Goal: Task Accomplishment & Management: Use online tool/utility

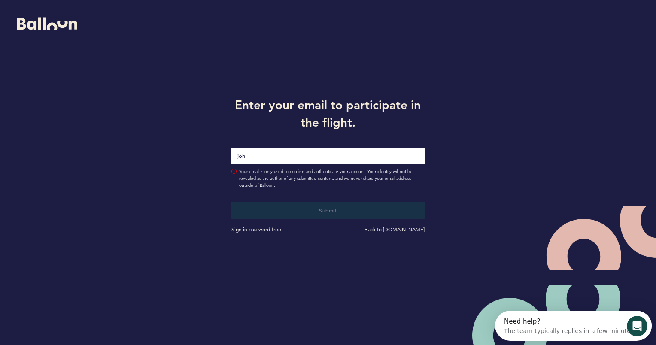
type input "[PERSON_NAME][EMAIL_ADDRESS][PERSON_NAME][DOMAIN_NAME]"
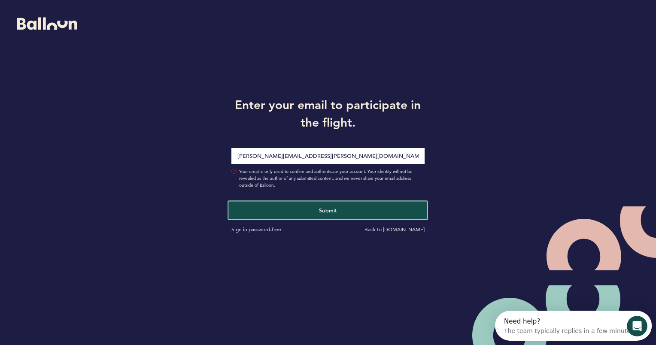
click at [314, 214] on button "Submit" at bounding box center [328, 210] width 199 height 18
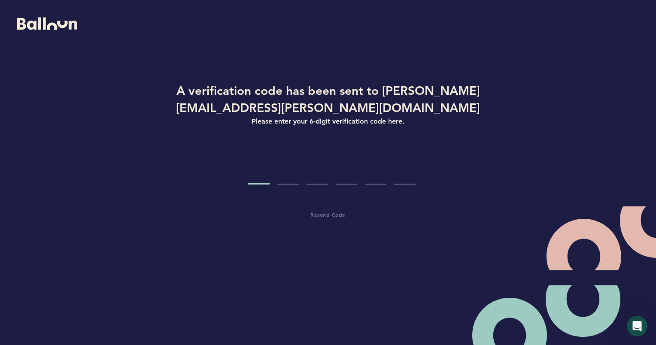
click at [259, 174] on input "Code digit 1" at bounding box center [258, 168] width 21 height 32
paste input "5"
type input "5"
type input "0"
type input "2"
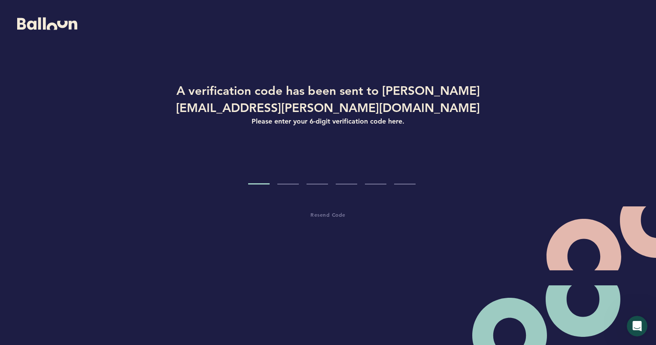
type input "3"
type input "2"
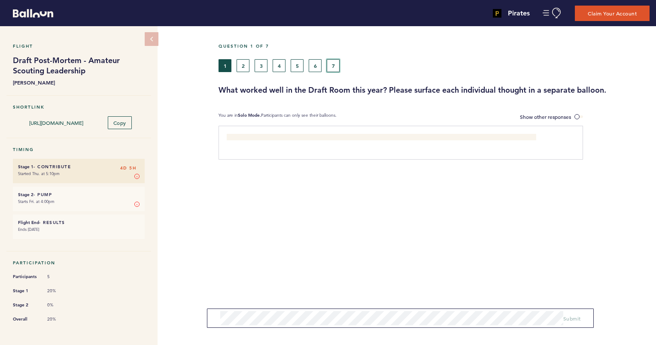
click at [333, 63] on button "7" at bounding box center [332, 65] width 13 height 13
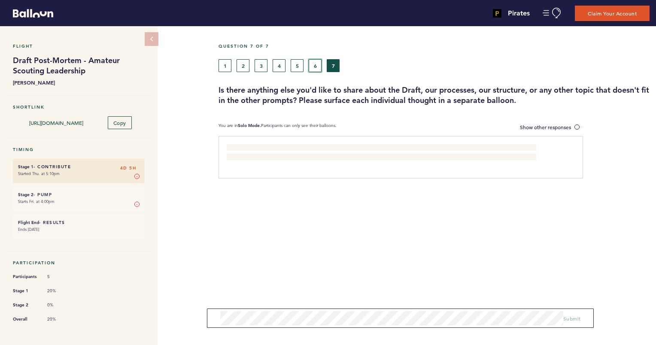
click at [315, 69] on button "6" at bounding box center [314, 65] width 13 height 13
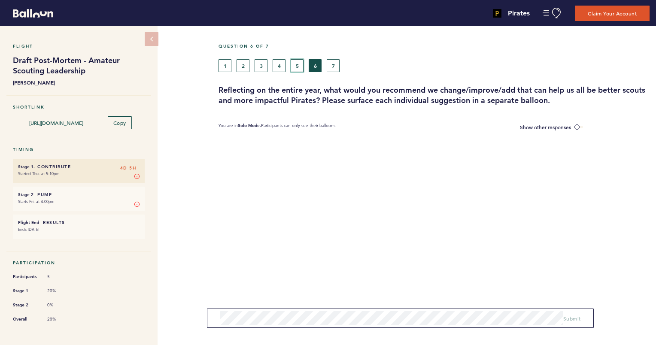
click at [296, 68] on button "5" at bounding box center [296, 65] width 13 height 13
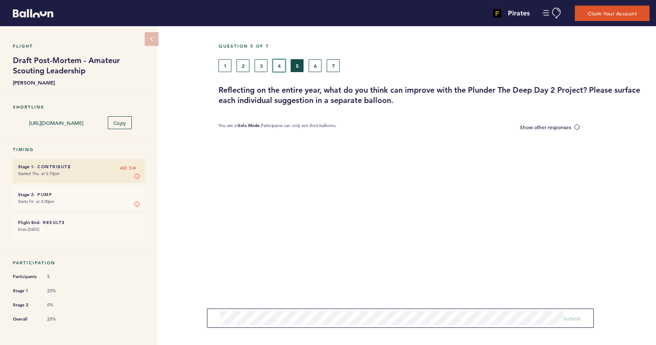
click at [280, 67] on button "4" at bounding box center [278, 65] width 13 height 13
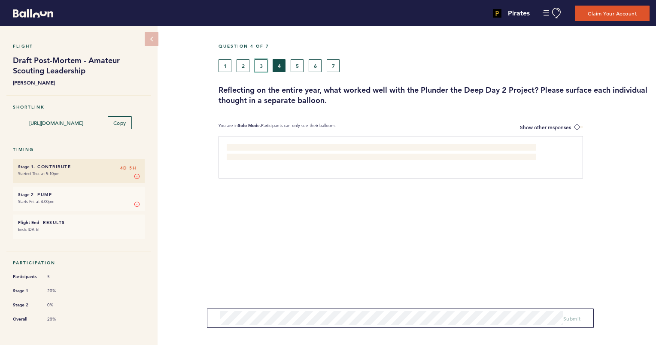
click at [261, 66] on button "3" at bounding box center [260, 65] width 13 height 13
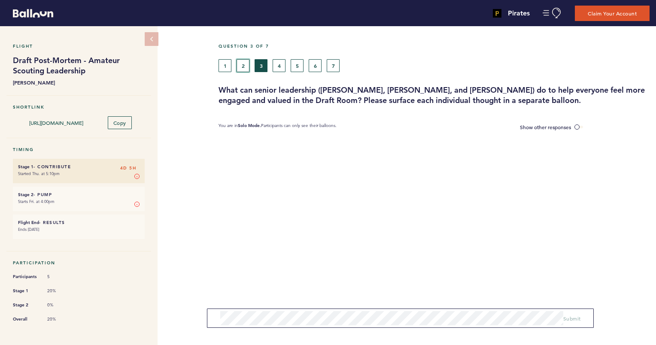
click at [239, 67] on button "2" at bounding box center [242, 65] width 13 height 13
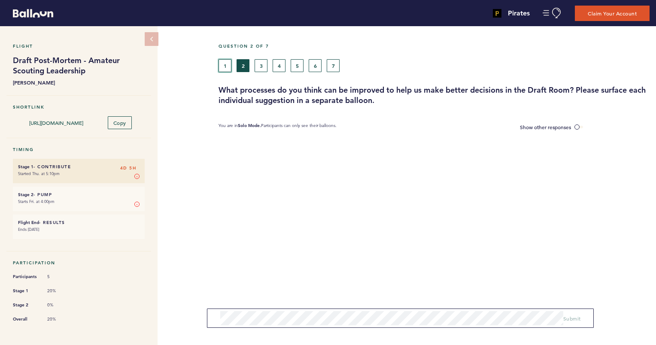
click at [224, 67] on button "1" at bounding box center [224, 65] width 13 height 13
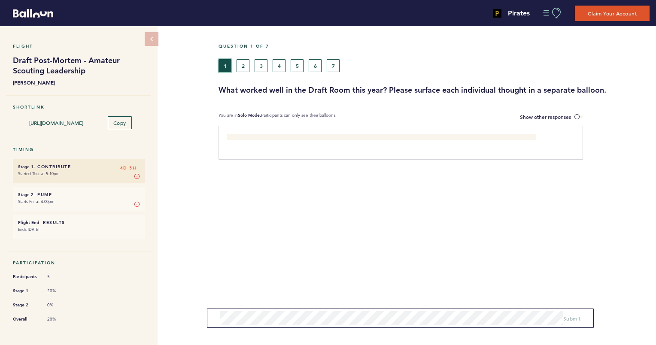
click at [546, 14] on button "Manage Account" at bounding box center [551, 13] width 19 height 11
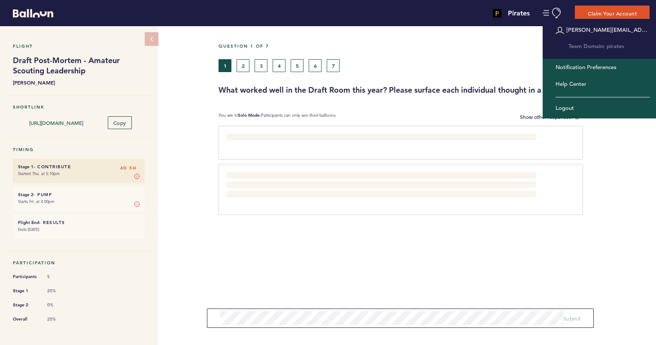
click at [280, 251] on section "I do think it is benificial to have the area supervisors in the room for the dr…" at bounding box center [436, 194] width 437 height 136
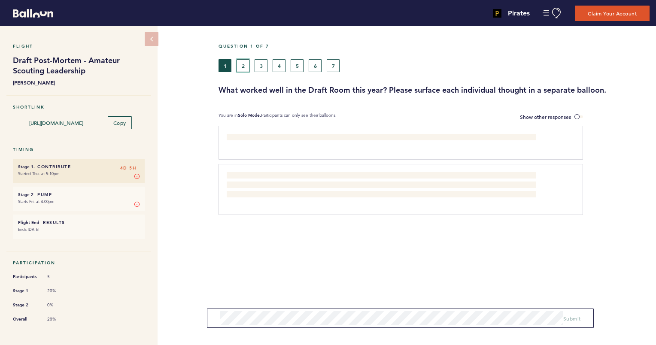
click at [239, 69] on button "2" at bounding box center [242, 65] width 13 height 13
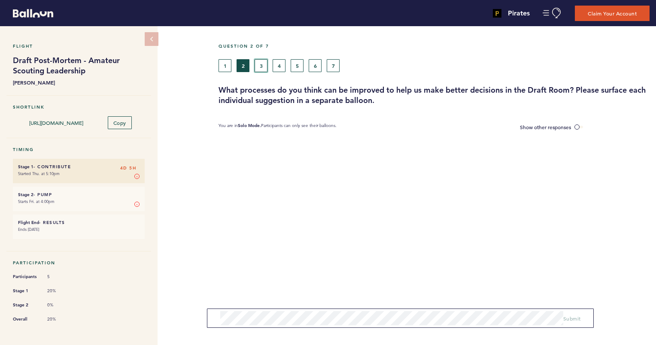
click at [262, 67] on button "3" at bounding box center [260, 65] width 13 height 13
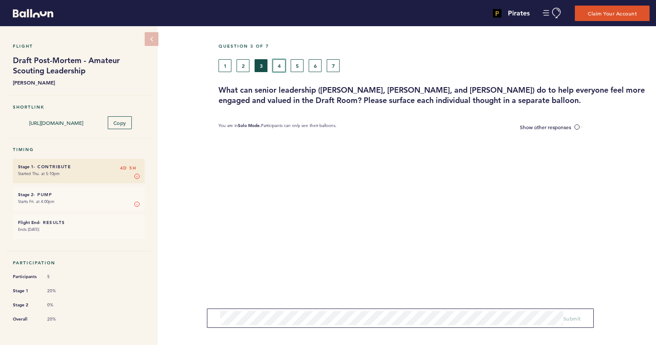
click at [278, 66] on button "4" at bounding box center [278, 65] width 13 height 13
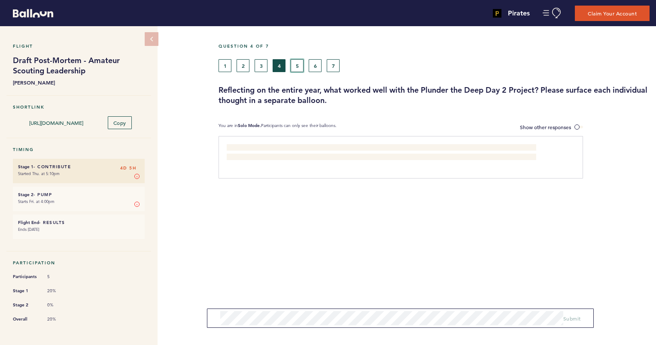
click at [296, 67] on button "5" at bounding box center [296, 65] width 13 height 13
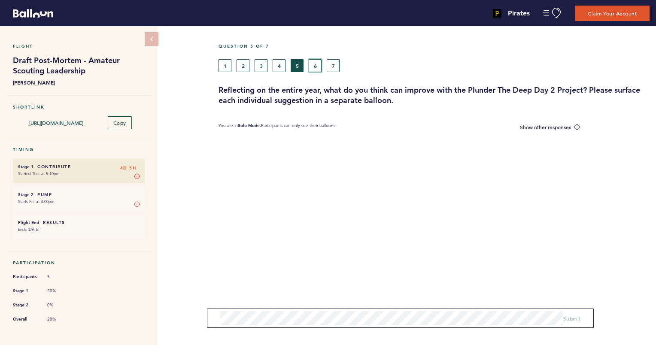
click at [317, 67] on button "6" at bounding box center [314, 65] width 13 height 13
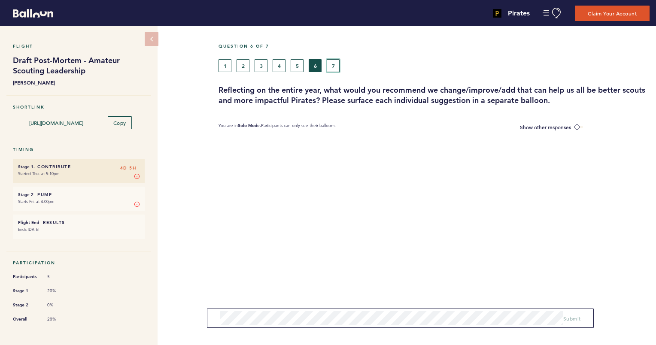
click at [333, 64] on button "7" at bounding box center [332, 65] width 13 height 13
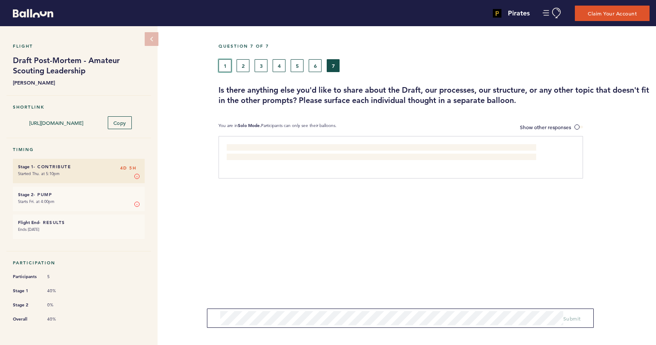
click at [225, 64] on button "1" at bounding box center [224, 65] width 13 height 13
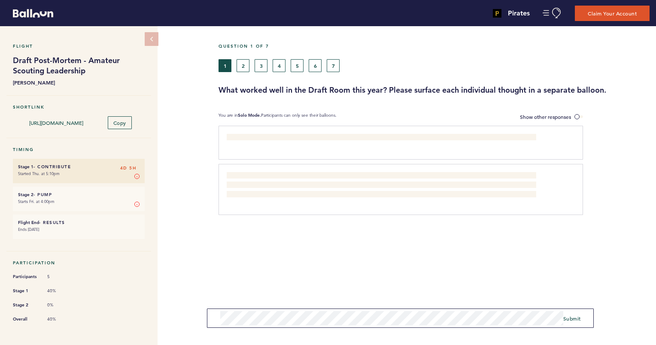
click at [487, 244] on section "I do think it is benificial to have the area supervisors in the room for the dr…" at bounding box center [436, 194] width 437 height 136
click at [545, 15] on button "Manage Account" at bounding box center [551, 13] width 19 height 11
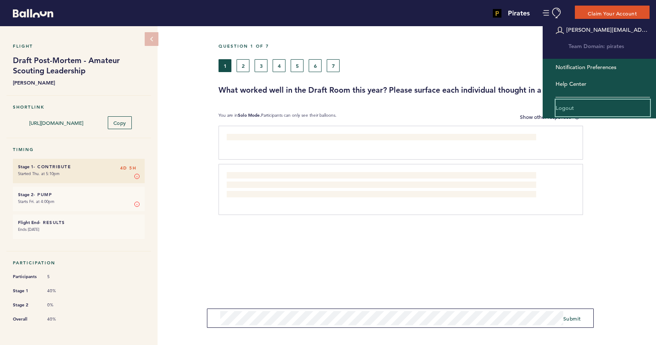
click at [565, 109] on link "Logout" at bounding box center [602, 108] width 94 height 17
